Goal: Task Accomplishment & Management: Manage account settings

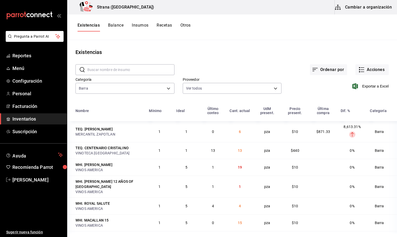
click at [362, 4] on button "Cambiar a organización" at bounding box center [364, 7] width 58 height 14
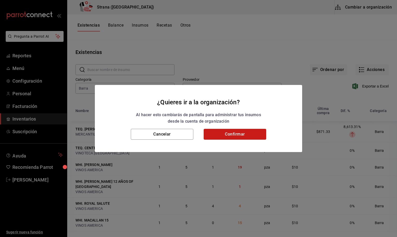
click at [249, 131] on button "Confirmar" at bounding box center [235, 134] width 63 height 11
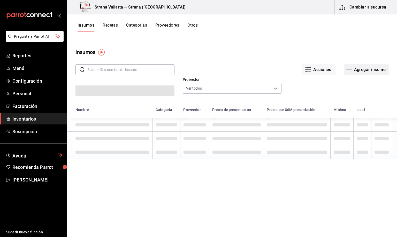
click at [371, 70] on button "Agregar insumo" at bounding box center [366, 69] width 45 height 11
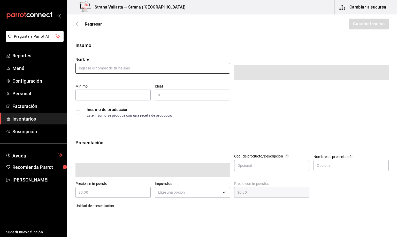
click at [87, 69] on input "text" at bounding box center [152, 68] width 155 height 11
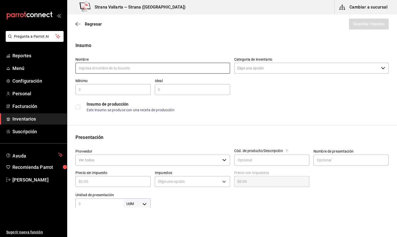
click at [87, 70] on input "text" at bounding box center [152, 68] width 155 height 11
type input "GINGER ALE"
click at [256, 69] on input "Categoría de inventario" at bounding box center [306, 68] width 145 height 11
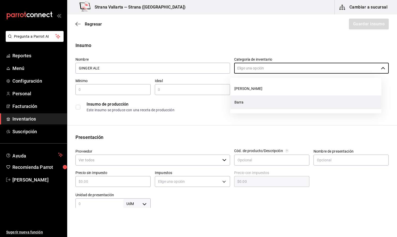
click at [239, 103] on li "Barra" at bounding box center [305, 103] width 151 height 14
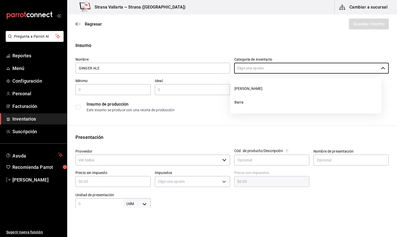
type input "Barra"
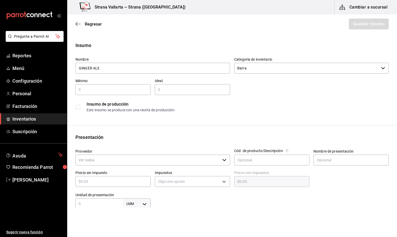
click at [89, 90] on input "text" at bounding box center [112, 90] width 75 height 6
type input "1"
click at [161, 89] on input "text" at bounding box center [192, 90] width 75 height 6
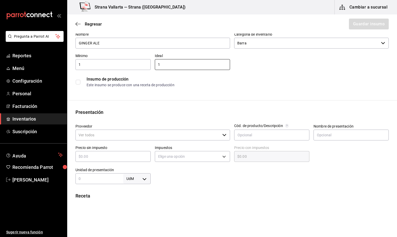
scroll to position [39, 0]
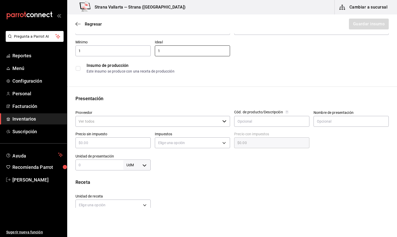
type input "1"
click at [89, 123] on input "Proveedor" at bounding box center [147, 121] width 145 height 11
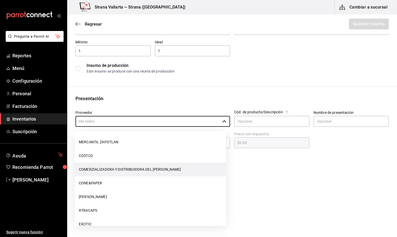
click at [134, 169] on li "COMERZIALIZADORA Y DISTRIBUIDORA DEL [PERSON_NAME]" at bounding box center [150, 170] width 151 height 14
type input "COMERZIALIZADORA Y DISTRIBUIDORA DEL [PERSON_NAME]"
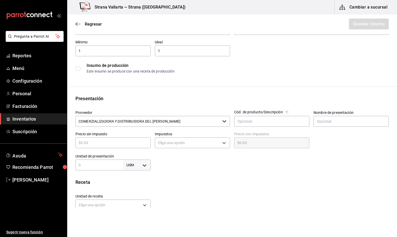
click at [80, 140] on input "text" at bounding box center [112, 143] width 75 height 6
type input "$1"
type input "$1.00"
type input "$12"
type input "$12.00"
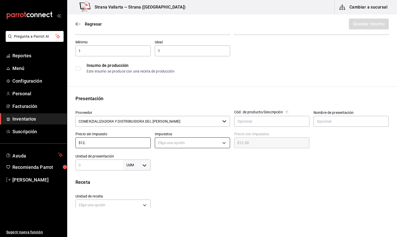
type input "$12.7"
type input "$12.70"
type input "$12.75"
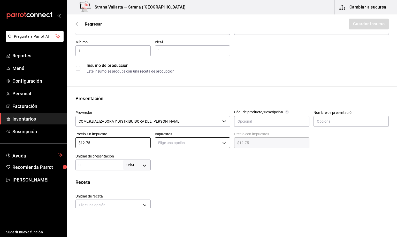
click at [167, 141] on body "Pregunta a Parrot AI Reportes Menú Configuración Personal Facturación Inventari…" at bounding box center [198, 104] width 397 height 208
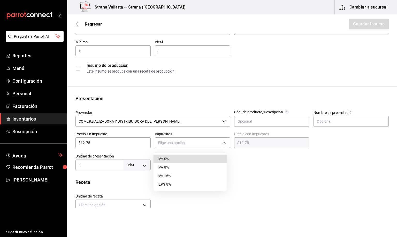
click at [164, 175] on li "IVA 16%" at bounding box center [190, 176] width 73 height 9
type input "IVA_16"
type input "$14.79"
click at [79, 166] on input "text" at bounding box center [99, 165] width 48 height 6
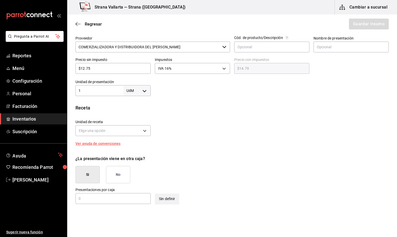
scroll to position [116, 0]
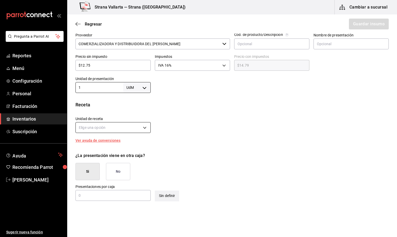
type input "1"
click at [103, 129] on body "Pregunta a Parrot AI Reportes Menú Configuración Personal Facturación Inventari…" at bounding box center [198, 104] width 397 height 208
click at [143, 126] on div at bounding box center [198, 118] width 397 height 237
click at [144, 128] on body "Pregunta a Parrot AI Reportes Menú Configuración Personal Facturación Inventari…" at bounding box center [198, 104] width 397 height 208
click at [144, 128] on div at bounding box center [198, 118] width 397 height 237
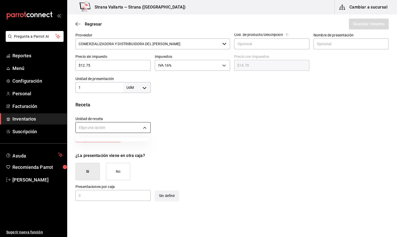
click at [143, 127] on body "Pregunta a Parrot AI Reportes Menú Configuración Personal Facturación Inventari…" at bounding box center [198, 104] width 397 height 208
drag, startPoint x: 143, startPoint y: 127, endPoint x: 142, endPoint y: 130, distance: 3.2
click at [143, 127] on div at bounding box center [198, 118] width 397 height 237
click at [118, 174] on button "No" at bounding box center [118, 171] width 24 height 17
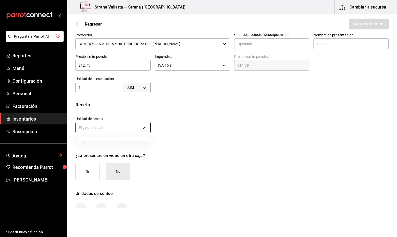
click at [145, 126] on body "Pregunta a Parrot AI Reportes Menú Configuración Personal Facturación Inventari…" at bounding box center [198, 104] width 397 height 208
click at [119, 126] on div at bounding box center [198, 118] width 397 height 237
click at [145, 127] on body "Pregunta a Parrot AI Reportes Menú Configuración Personal Facturación Inventari…" at bounding box center [198, 104] width 397 height 208
click at [320, 43] on div at bounding box center [198, 118] width 397 height 237
click at [320, 44] on input "text" at bounding box center [351, 44] width 75 height 11
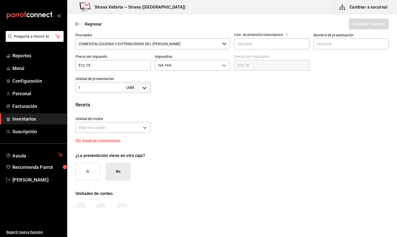
click at [146, 86] on body "Pregunta a Parrot AI Reportes Menú Configuración Personal Facturación Inventari…" at bounding box center [198, 104] width 397 height 208
click at [130, 147] on li "pza" at bounding box center [135, 146] width 27 height 9
type input "UNIT"
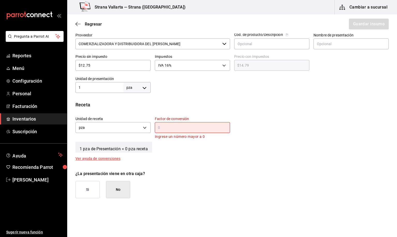
click at [164, 126] on input "text" at bounding box center [192, 128] width 75 height 6
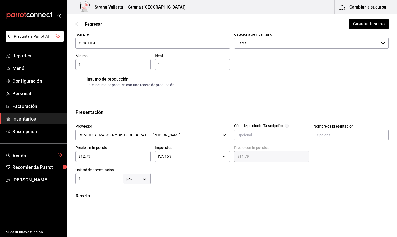
scroll to position [39, 0]
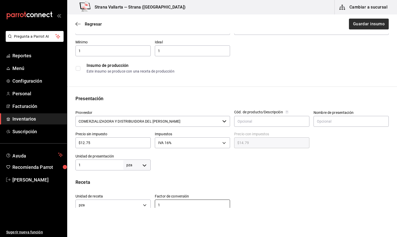
type input "1"
click at [352, 24] on button "Guardar insumo" at bounding box center [369, 24] width 40 height 11
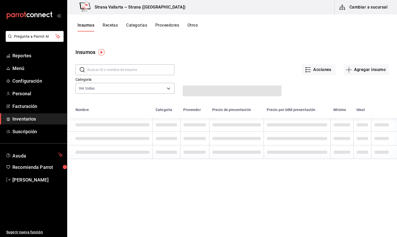
click at [17, 119] on span "Inventarios" at bounding box center [37, 119] width 50 height 7
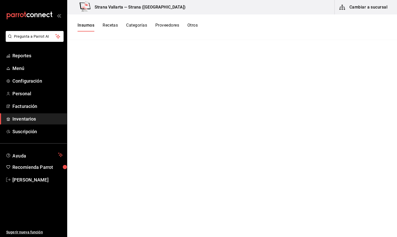
click at [86, 27] on button "Insumos" at bounding box center [86, 27] width 17 height 9
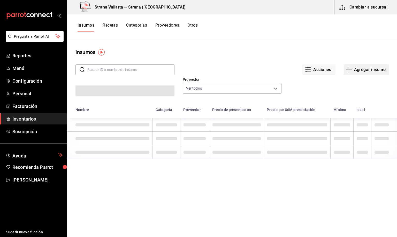
click at [358, 69] on button "Agregar insumo" at bounding box center [366, 69] width 45 height 11
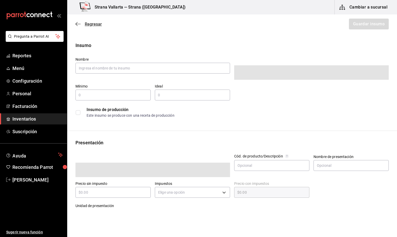
click at [89, 23] on span "Regresar" at bounding box center [93, 24] width 17 height 5
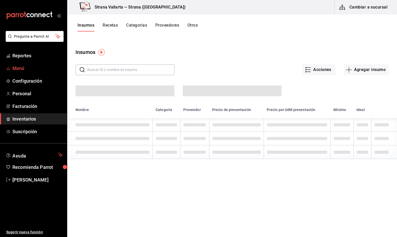
click at [18, 69] on span "Menú" at bounding box center [37, 68] width 50 height 7
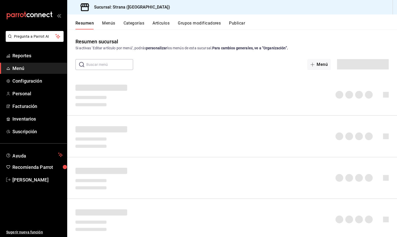
click at [161, 23] on button "Artículos" at bounding box center [161, 25] width 17 height 9
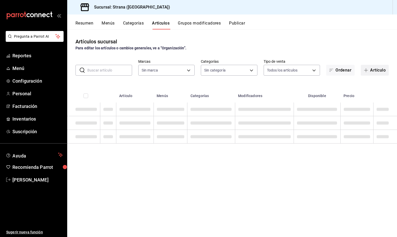
click at [372, 71] on button "Artículo" at bounding box center [375, 70] width 28 height 11
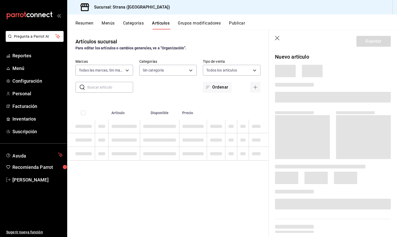
type input "4106bc60-c81d-48da-9404-f1319fbcfb4f,f77b866f-996c-4b01-97e1-e59c7d7a0a4a"
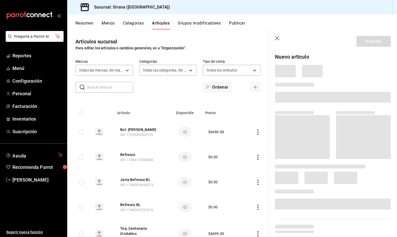
type input "b4318c79-cd7f-451b-8559-401d011d0110,aa2b32eb-16a2-466f-9024-6e4341b6453f,789ed…"
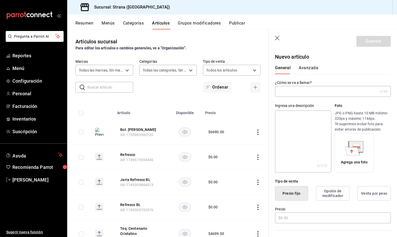
click at [296, 91] on input "text" at bounding box center [326, 91] width 103 height 10
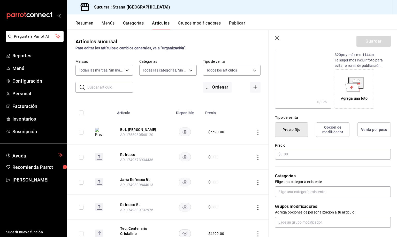
scroll to position [78, 0]
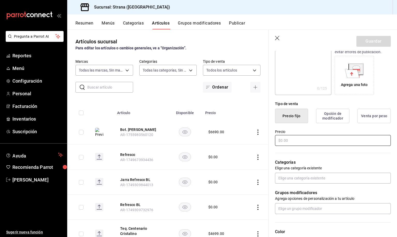
type input "Ginger Ale"
click at [281, 145] on input "text" at bounding box center [333, 140] width 116 height 11
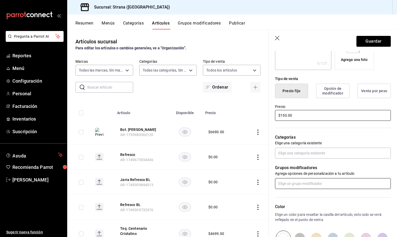
scroll to position [116, 0]
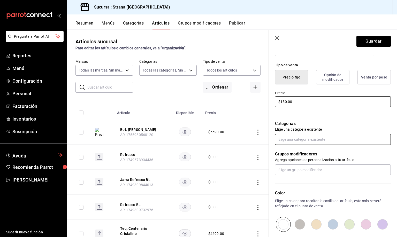
type input "$150.00"
click at [290, 143] on input "text" at bounding box center [333, 139] width 116 height 11
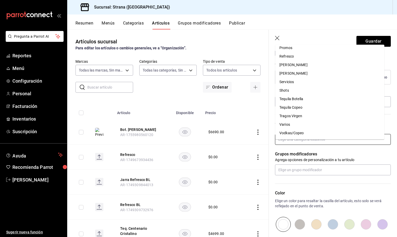
scroll to position [126, 0]
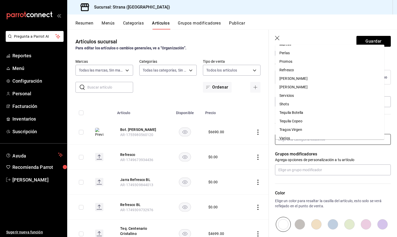
click at [290, 69] on li "Refresco" at bounding box center [329, 70] width 109 height 9
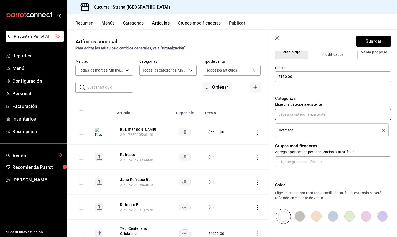
scroll to position [155, 0]
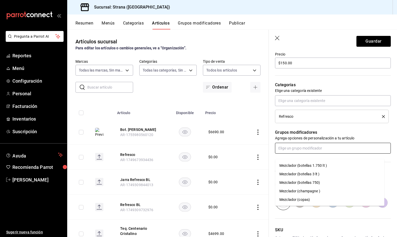
click at [281, 153] on input "text" at bounding box center [333, 148] width 116 height 11
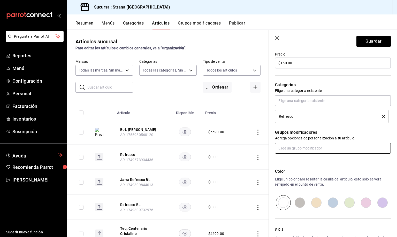
click at [321, 153] on input "text" at bounding box center [333, 148] width 116 height 11
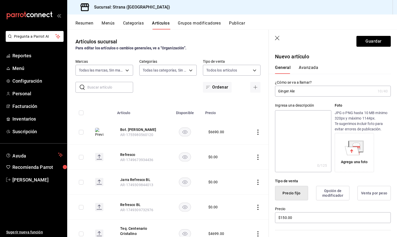
scroll to position [0, 0]
click at [347, 155] on icon at bounding box center [352, 151] width 14 height 9
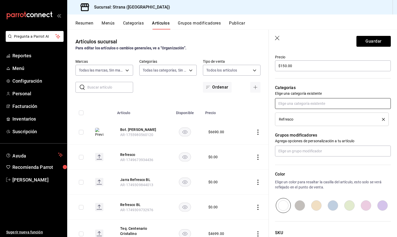
scroll to position [194, 0]
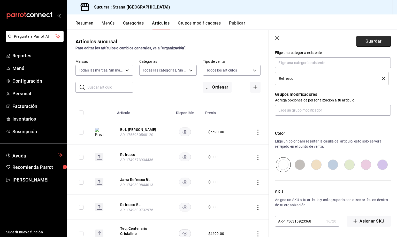
click at [364, 41] on button "Guardar" at bounding box center [374, 41] width 34 height 11
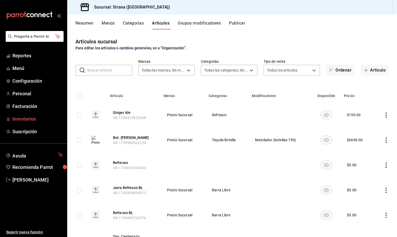
click at [25, 119] on span "Inventarios" at bounding box center [37, 119] width 50 height 7
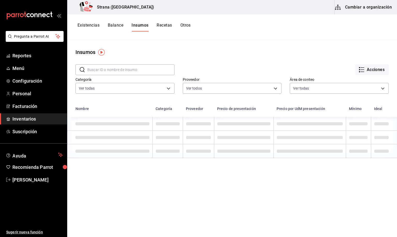
click at [92, 69] on input "text" at bounding box center [130, 70] width 87 height 10
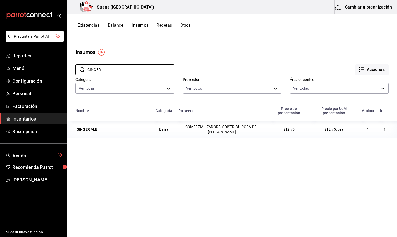
type input "GINGER"
click at [20, 67] on span "Menú" at bounding box center [37, 68] width 50 height 7
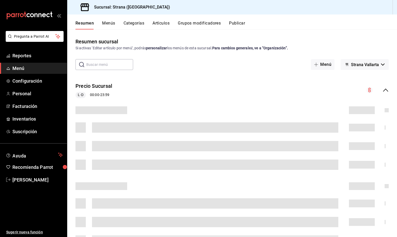
click at [158, 22] on button "Artículos" at bounding box center [161, 25] width 17 height 9
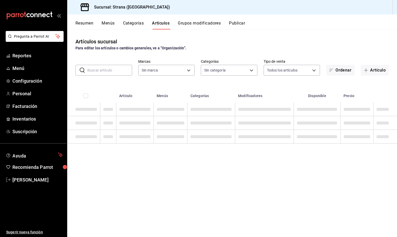
type input "4106bc60-c81d-48da-9404-f1319fbcfb4f,f77b866f-996c-4b01-97e1-e59c7d7a0a4a"
type input "b4318c79-cd7f-451b-8559-401d011d0110,aa2b32eb-16a2-466f-9024-6e4341b6453f,789ed…"
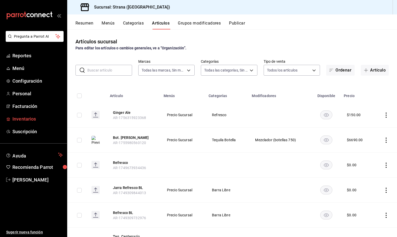
click at [24, 120] on span "Inventarios" at bounding box center [37, 119] width 50 height 7
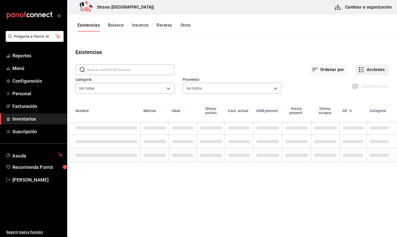
click at [366, 69] on button "Acciones" at bounding box center [371, 69] width 33 height 11
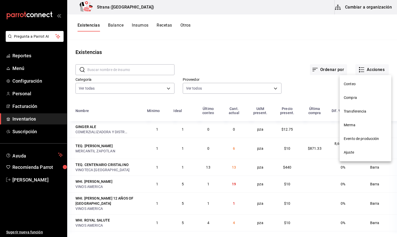
click at [351, 97] on span "Compra" at bounding box center [365, 97] width 43 height 5
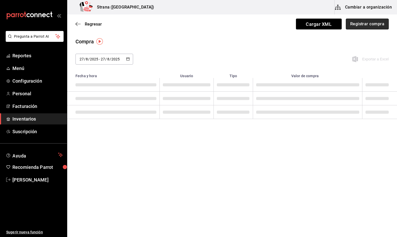
click at [356, 19] on button "Registrar compra" at bounding box center [367, 24] width 43 height 11
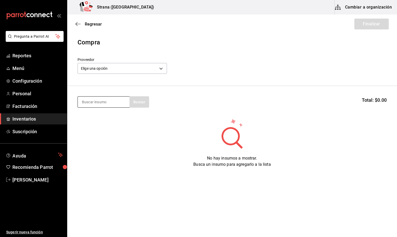
click at [95, 104] on input at bounding box center [104, 102] width 52 height 11
type input "refres"
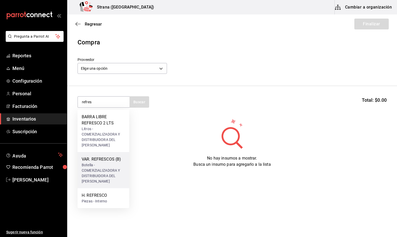
click at [104, 164] on div "Botella - COMERZIALIZADORA Y DISTRIBUIDORA DEL [PERSON_NAME]" at bounding box center [103, 174] width 43 height 22
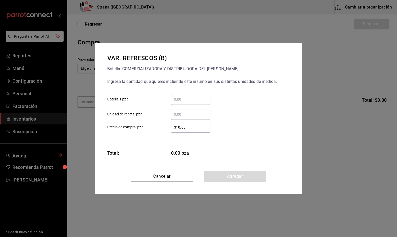
click at [184, 112] on input "​ Unidad de receta: pza" at bounding box center [191, 114] width 40 height 6
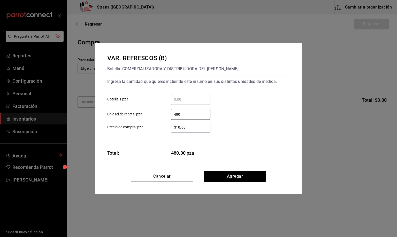
type input "480"
drag, startPoint x: 189, startPoint y: 130, endPoint x: 157, endPoint y: 127, distance: 32.0
click at [155, 128] on label "$10.00 ​ Precio de compra: pza" at bounding box center [158, 127] width 103 height 11
type input "$12.75"
click at [236, 174] on button "Agregar" at bounding box center [235, 176] width 63 height 11
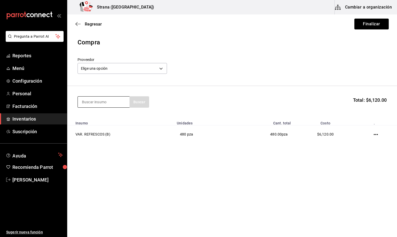
click at [89, 103] on input at bounding box center [104, 102] width 52 height 11
type input "red bu"
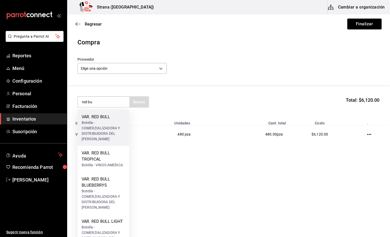
click at [100, 127] on div "Botella - COMERZIALIZADORA Y DISTRIBUIDORA DEL [PERSON_NAME]" at bounding box center [103, 131] width 43 height 22
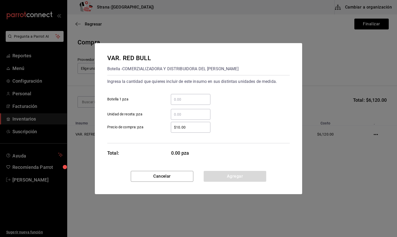
click at [184, 114] on input "​ Unidad de receta: pza" at bounding box center [191, 114] width 40 height 6
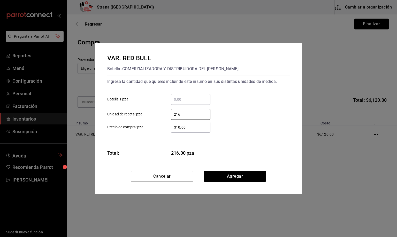
type input "216"
drag, startPoint x: 188, startPoint y: 127, endPoint x: 109, endPoint y: 127, distance: 79.4
click at [109, 127] on label "$10.00 ​ Precio de compra: pza" at bounding box center [158, 127] width 103 height 11
type input "$32.47"
click at [230, 172] on button "Agregar" at bounding box center [235, 176] width 63 height 11
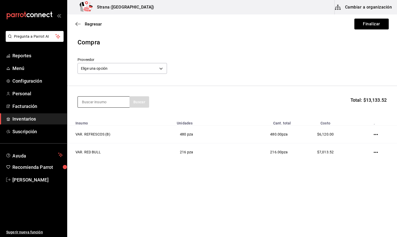
click at [102, 103] on input at bounding box center [104, 102] width 52 height 11
type input "ginger"
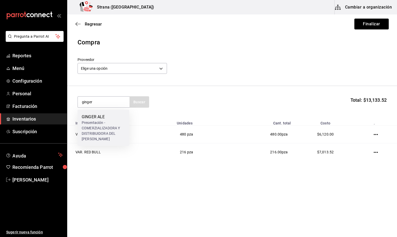
click at [107, 120] on div "Presentación - COMERZIALIZADORA Y DISTRIBUIDORA DEL [PERSON_NAME]" at bounding box center [103, 131] width 43 height 22
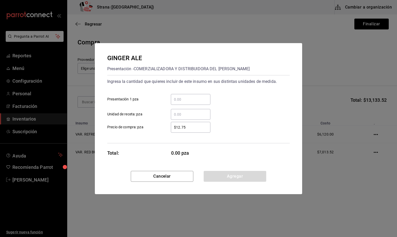
click at [177, 113] on input "​ Unidad de receta: pza" at bounding box center [191, 114] width 40 height 6
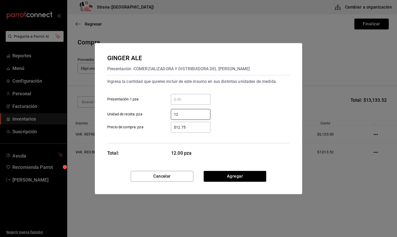
type input "12"
drag, startPoint x: 188, startPoint y: 128, endPoint x: 148, endPoint y: 127, distance: 39.3
click at [148, 127] on label "$12.75 ​ Precio de compra: pza" at bounding box center [158, 127] width 103 height 11
type input "$12.75"
click at [236, 178] on button "Agregar" at bounding box center [235, 176] width 63 height 11
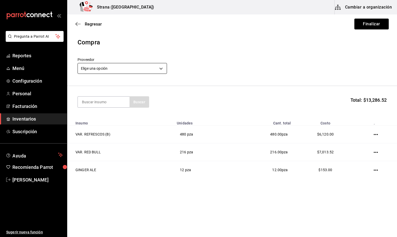
click at [94, 64] on body "Pregunta a Parrot AI Reportes Menú Configuración Personal Facturación Inventari…" at bounding box center [198, 104] width 397 height 208
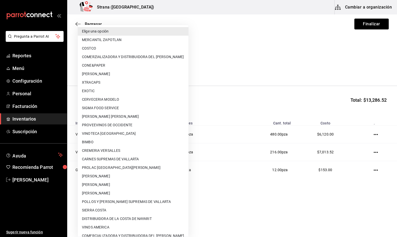
click at [131, 57] on li "COMERZIALIZADORA Y DISTRIBUIDORA DEL [PERSON_NAME]" at bounding box center [133, 57] width 111 height 9
type input "5ceb4eaf-ade2-4109-9c8c-19a342893cfd"
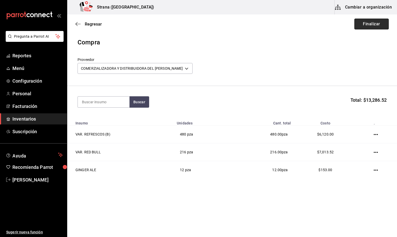
click at [369, 23] on button "Finalizar" at bounding box center [371, 24] width 34 height 11
click at [374, 25] on button "Finalizar" at bounding box center [371, 24] width 34 height 11
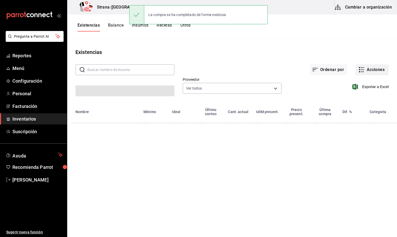
click at [373, 70] on button "Acciones" at bounding box center [371, 69] width 33 height 11
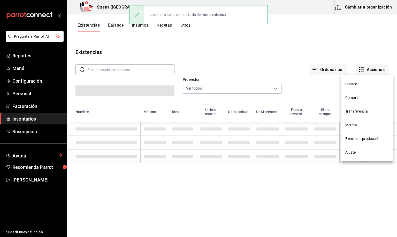
click at [350, 98] on span "Compra" at bounding box center [366, 97] width 43 height 5
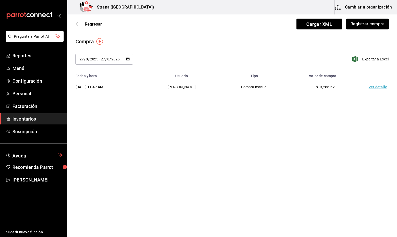
click at [379, 88] on td "Ver detalle" at bounding box center [379, 87] width 36 height 18
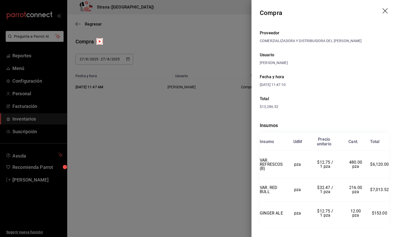
click at [383, 11] on icon "drag" at bounding box center [386, 11] width 6 height 6
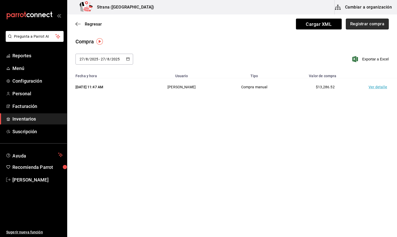
click at [360, 20] on button "Registrar compra" at bounding box center [367, 24] width 43 height 11
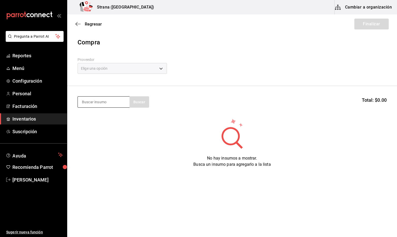
click at [88, 102] on input at bounding box center [104, 102] width 52 height 11
type input "refres"
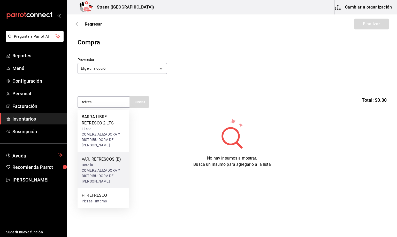
click at [91, 167] on div "Botella - COMERZIALIZADORA Y DISTRIBUIDORA DEL [PERSON_NAME]" at bounding box center [103, 174] width 43 height 22
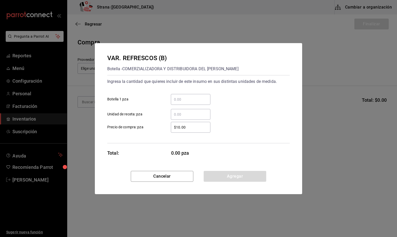
click at [183, 114] on input "​ Unidad de receta: pza" at bounding box center [191, 114] width 40 height 6
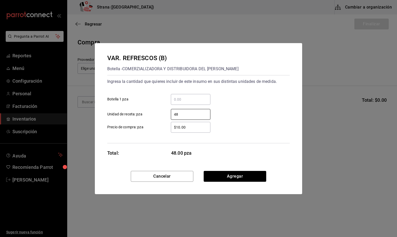
type input "48"
drag, startPoint x: 189, startPoint y: 129, endPoint x: 165, endPoint y: 126, distance: 23.9
click at [165, 126] on div "$10.00 ​" at bounding box center [187, 127] width 48 height 11
type input "$0.01"
click at [237, 176] on button "Agregar" at bounding box center [235, 176] width 63 height 11
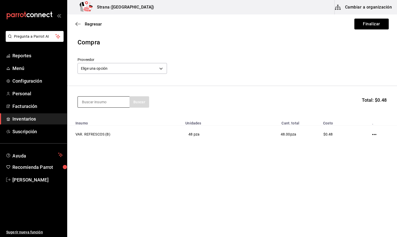
click at [86, 103] on input at bounding box center [104, 102] width 52 height 11
type input "red b"
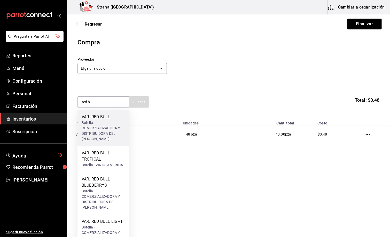
click at [95, 127] on div "Botella - COMERZIALIZADORA Y DISTRIBUIDORA DEL [PERSON_NAME]" at bounding box center [103, 131] width 43 height 22
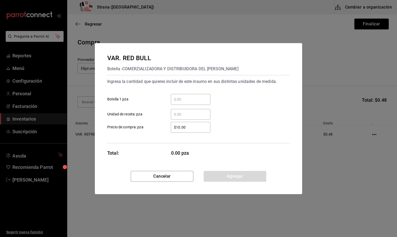
click at [183, 113] on input "​ Unidad de receta: pza" at bounding box center [191, 114] width 40 height 6
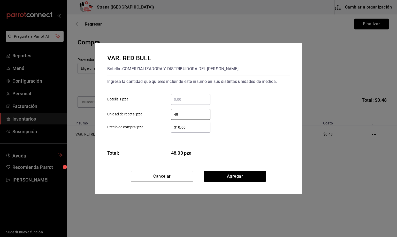
type input "48"
drag, startPoint x: 189, startPoint y: 127, endPoint x: 147, endPoint y: 127, distance: 42.4
click at [147, 127] on label "$10.00 ​ Precio de compra: pza" at bounding box center [158, 127] width 103 height 11
type input "$0.01"
click at [246, 177] on button "Agregar" at bounding box center [235, 176] width 63 height 11
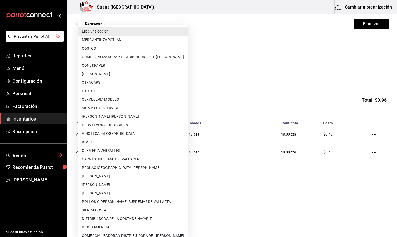
click at [112, 67] on body "Pregunta a Parrot AI Reportes Menú Configuración Personal Facturación Inventari…" at bounding box center [198, 104] width 397 height 208
drag, startPoint x: 146, startPoint y: 55, endPoint x: 154, endPoint y: 54, distance: 8.0
click at [146, 54] on li "COMERZIALIZADORA Y DISTRIBUIDORA DEL [PERSON_NAME]" at bounding box center [133, 57] width 111 height 9
type input "5ceb4eaf-ade2-4109-9c8c-19a342893cfd"
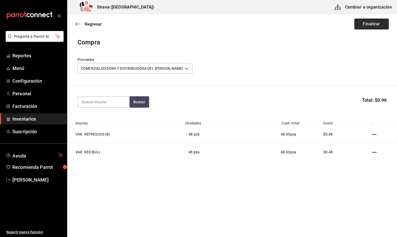
click at [373, 24] on button "Finalizar" at bounding box center [371, 24] width 34 height 11
click at [369, 26] on button "Finalizar" at bounding box center [371, 24] width 34 height 11
click at [368, 25] on button "Finalizar" at bounding box center [371, 24] width 34 height 11
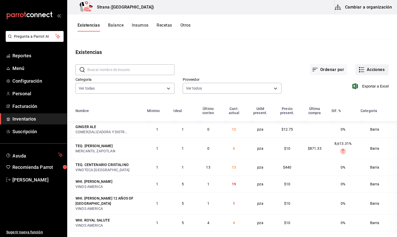
click at [367, 67] on button "Acciones" at bounding box center [371, 69] width 33 height 11
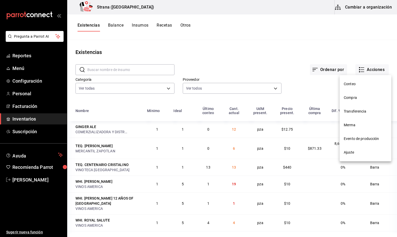
click at [354, 95] on li "Compra" at bounding box center [366, 98] width 52 height 14
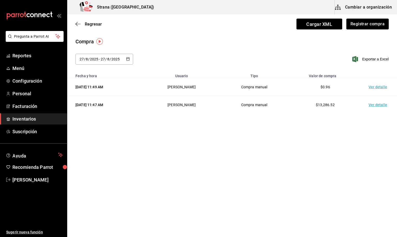
click at [376, 89] on td "Ver detalle" at bounding box center [379, 87] width 36 height 18
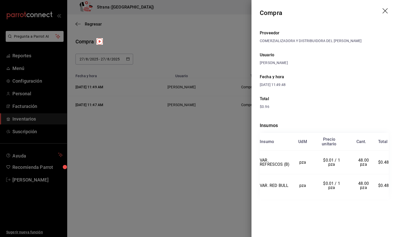
click at [384, 11] on icon "drag" at bounding box center [386, 11] width 6 height 6
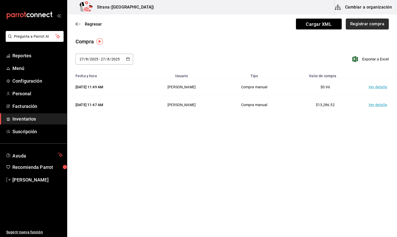
click at [367, 23] on button "Registrar compra" at bounding box center [367, 24] width 43 height 11
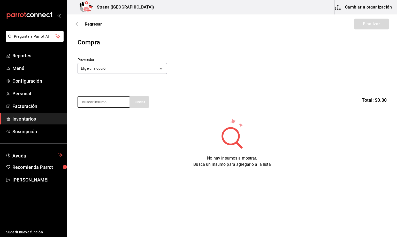
click at [93, 99] on input at bounding box center [104, 102] width 52 height 11
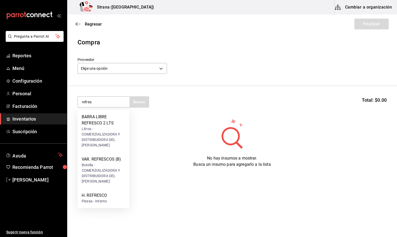
type input "refres"
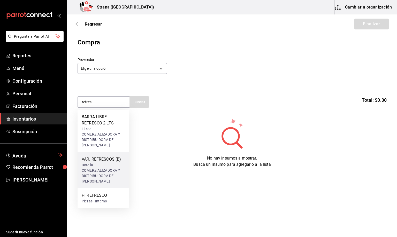
click at [101, 160] on div "VAR. REFRESCOS (B)" at bounding box center [103, 159] width 43 height 6
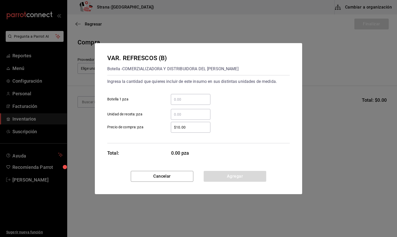
click at [177, 113] on input "​ Unidad de receta: pza" at bounding box center [191, 114] width 40 height 6
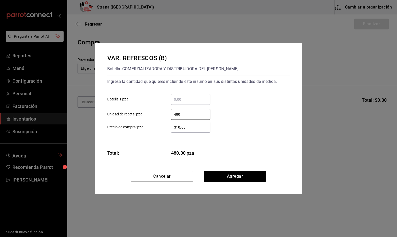
type input "480"
drag, startPoint x: 188, startPoint y: 128, endPoint x: 156, endPoint y: 127, distance: 32.6
click at [156, 127] on label "$10.00 ​ Precio de compra: pza" at bounding box center [158, 127] width 103 height 11
type input "$12.75"
click at [230, 172] on button "Agregar" at bounding box center [235, 176] width 63 height 11
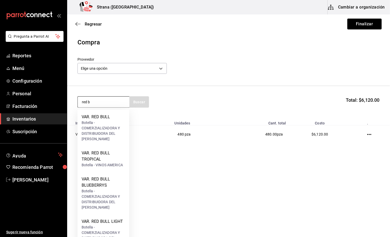
type input "red b"
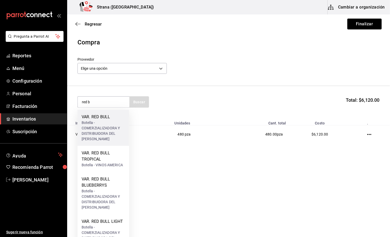
click at [92, 116] on div "VAR. RED BULL" at bounding box center [103, 117] width 43 height 6
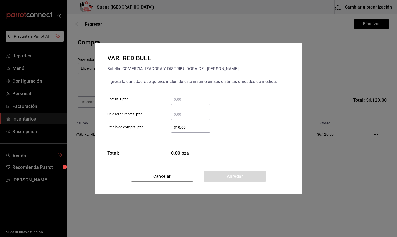
click at [176, 113] on input "​ Unidad de receta: pza" at bounding box center [191, 114] width 40 height 6
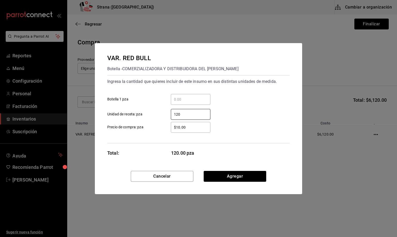
type input "120"
drag, startPoint x: 191, startPoint y: 129, endPoint x: 158, endPoint y: 129, distance: 32.3
click at [158, 129] on label "$10.00 ​ Precio de compra: pza" at bounding box center [158, 127] width 103 height 11
type input "$12.75"
click at [218, 173] on button "Agregar" at bounding box center [235, 176] width 63 height 11
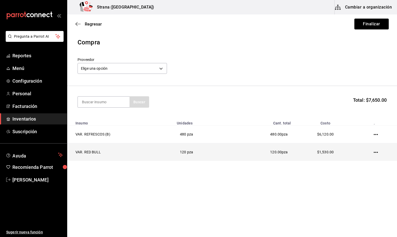
click at [378, 155] on td at bounding box center [377, 152] width 40 height 18
click at [377, 151] on icon "button" at bounding box center [376, 152] width 4 height 4
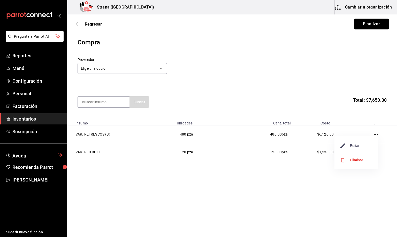
click at [352, 144] on span "Editar" at bounding box center [350, 146] width 19 height 6
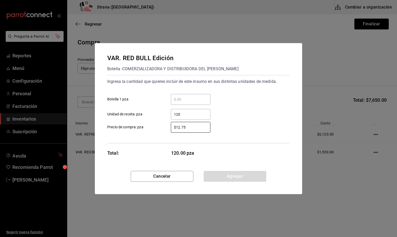
drag, startPoint x: 197, startPoint y: 126, endPoint x: 120, endPoint y: 127, distance: 77.0
click at [120, 127] on label "$12.75 ​ Precio de compra: pza" at bounding box center [158, 127] width 103 height 11
type input "$32.47"
click at [241, 178] on button "Agregar" at bounding box center [235, 176] width 63 height 11
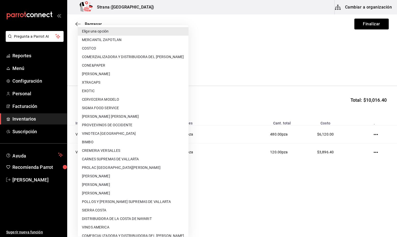
click at [114, 69] on body "Pregunta a Parrot AI Reportes Menú Configuración Personal Facturación Inventari…" at bounding box center [198, 104] width 397 height 208
click at [137, 58] on li "COMERZIALIZADORA Y DISTRIBUIDORA DEL [PERSON_NAME]" at bounding box center [133, 57] width 111 height 9
type input "5ceb4eaf-ade2-4109-9c8c-19a342893cfd"
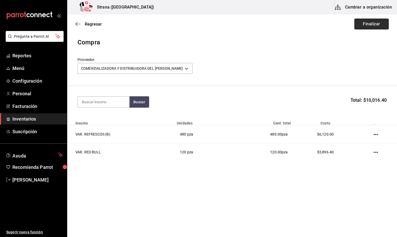
click at [374, 24] on button "Finalizar" at bounding box center [371, 24] width 34 height 11
click at [368, 24] on button "Finalizar" at bounding box center [371, 24] width 34 height 11
click at [304, 39] on div "Compra" at bounding box center [232, 42] width 309 height 9
click at [373, 24] on button "Finalizar" at bounding box center [371, 24] width 34 height 11
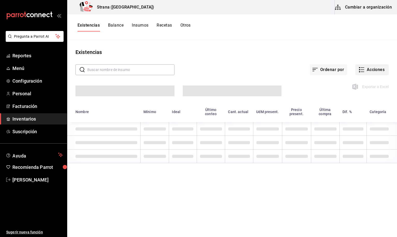
click at [373, 68] on button "Acciones" at bounding box center [371, 69] width 33 height 11
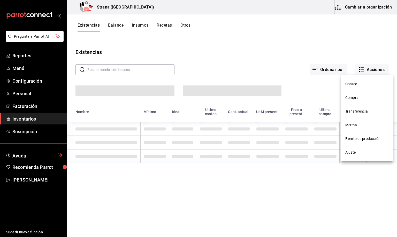
click at [355, 98] on span "Compra" at bounding box center [366, 97] width 43 height 5
